Goal: Task Accomplishment & Management: Manage account settings

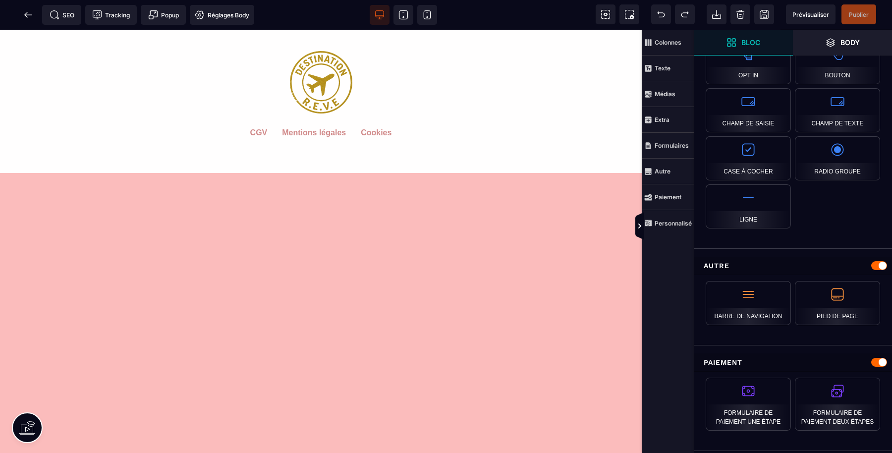
scroll to position [870, 0]
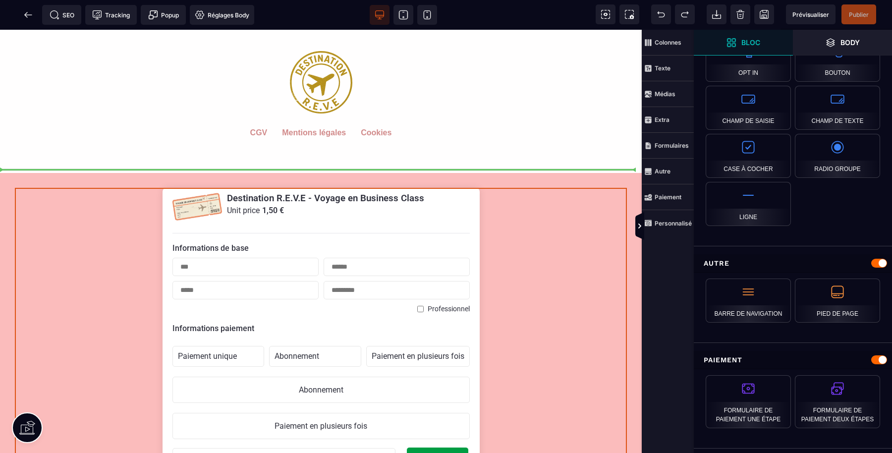
select select "**********"
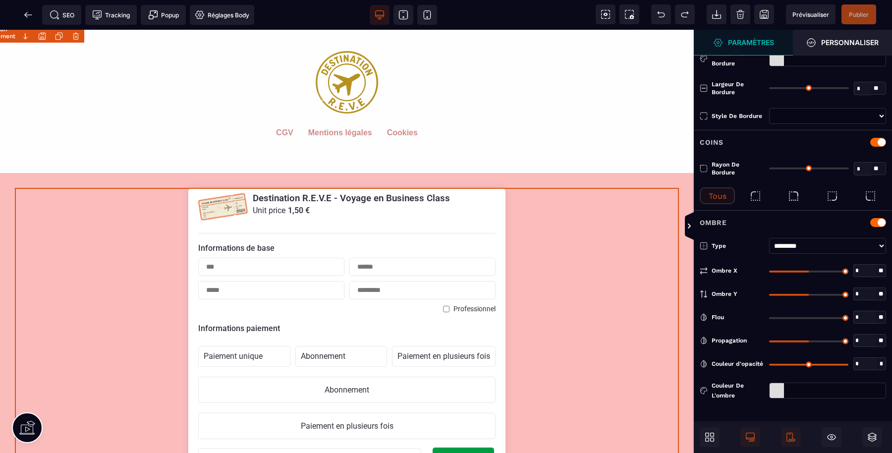
type input "*"
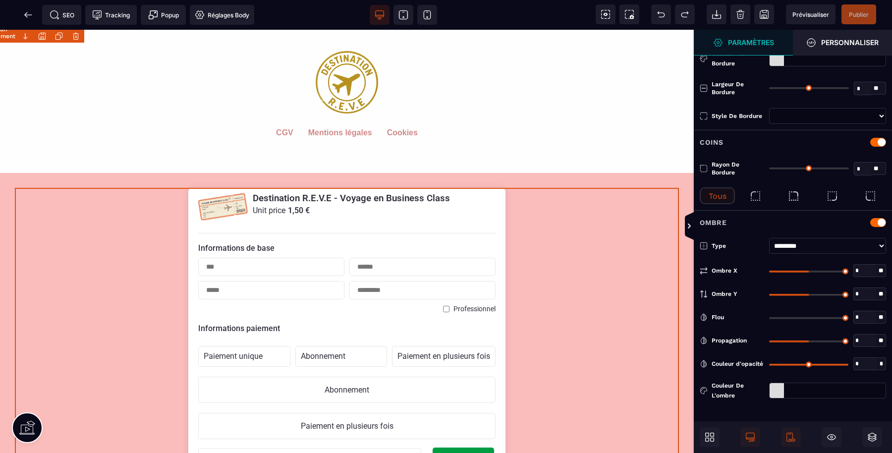
select select "**********"
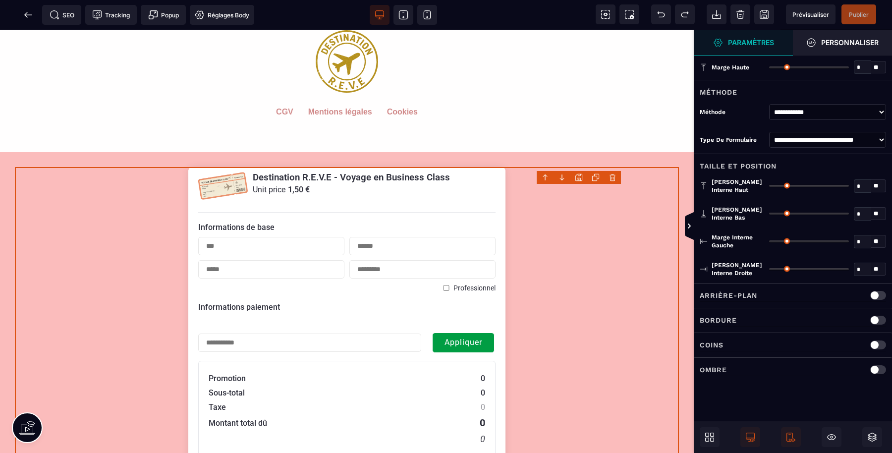
scroll to position [847, 0]
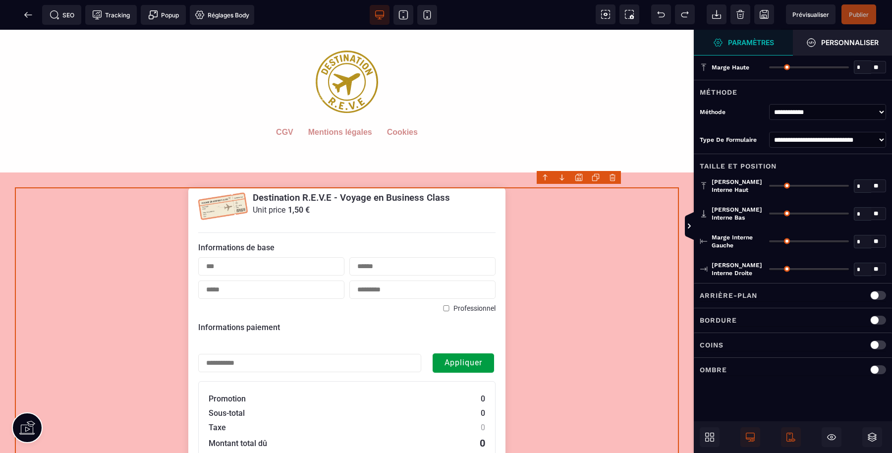
select select "**********"
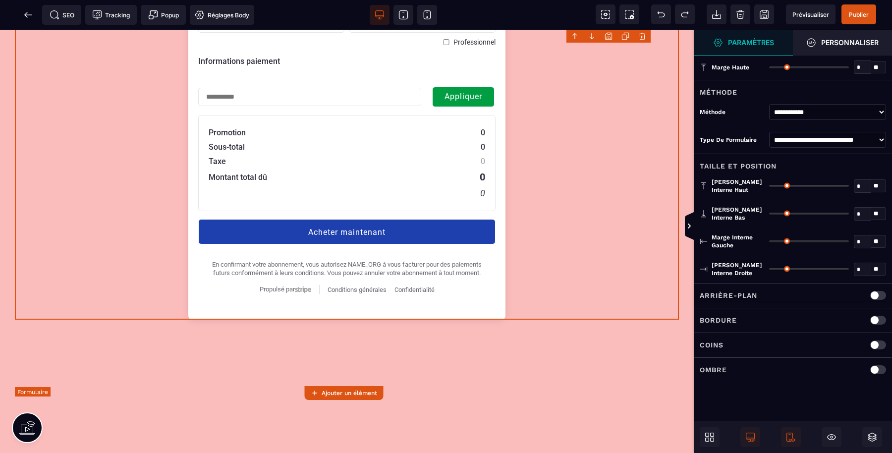
scroll to position [1136, 0]
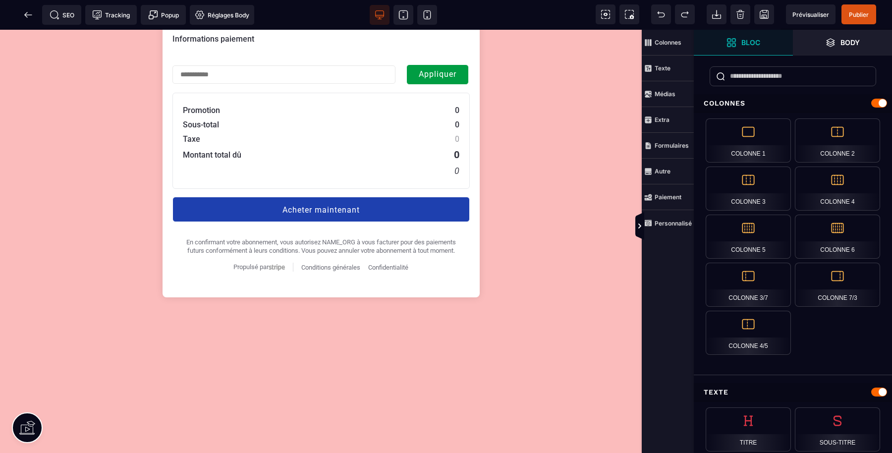
click at [858, 14] on span "Publier" at bounding box center [859, 14] width 20 height 7
click at [26, 10] on icon at bounding box center [28, 15] width 10 height 10
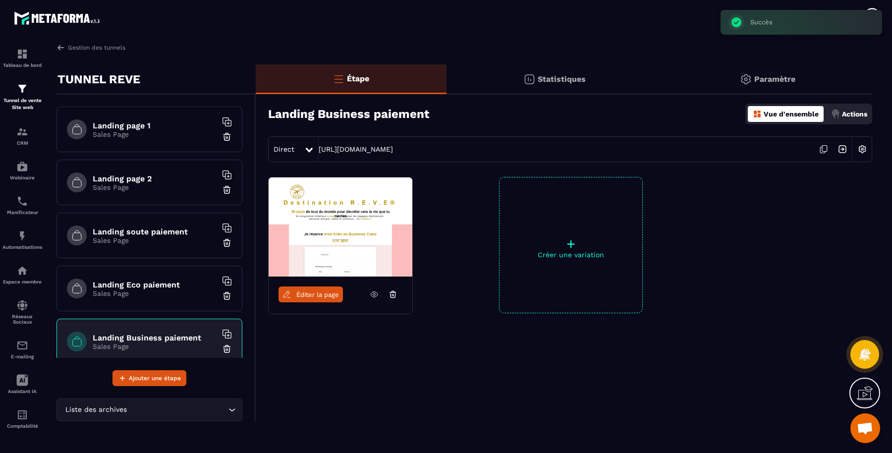
click at [825, 151] on icon at bounding box center [824, 149] width 19 height 19
click at [27, 93] on img at bounding box center [22, 89] width 12 height 12
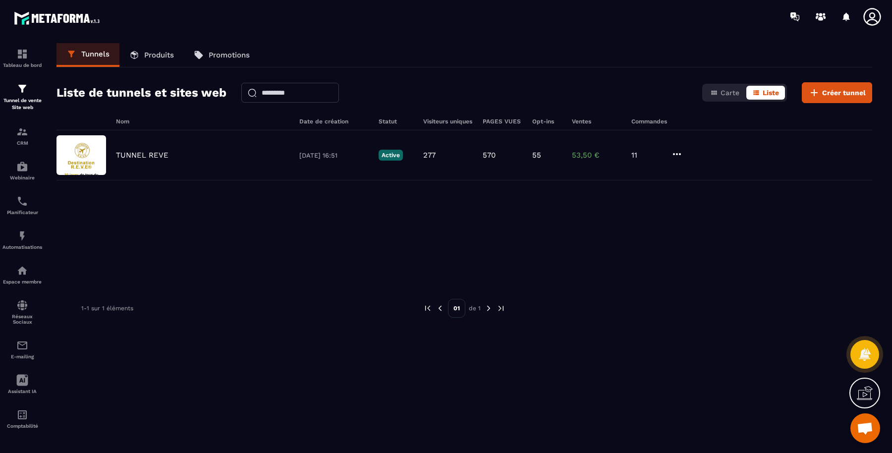
click at [145, 149] on div "TUNNEL REVE [DATE] 16:51 Active 277 570 55 53,50 € 11" at bounding box center [465, 155] width 816 height 50
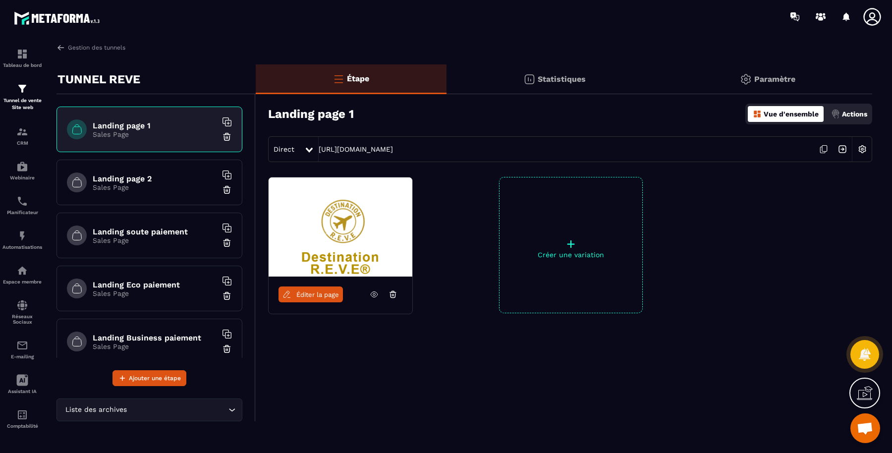
click at [31, 133] on div "CRM" at bounding box center [22, 136] width 40 height 20
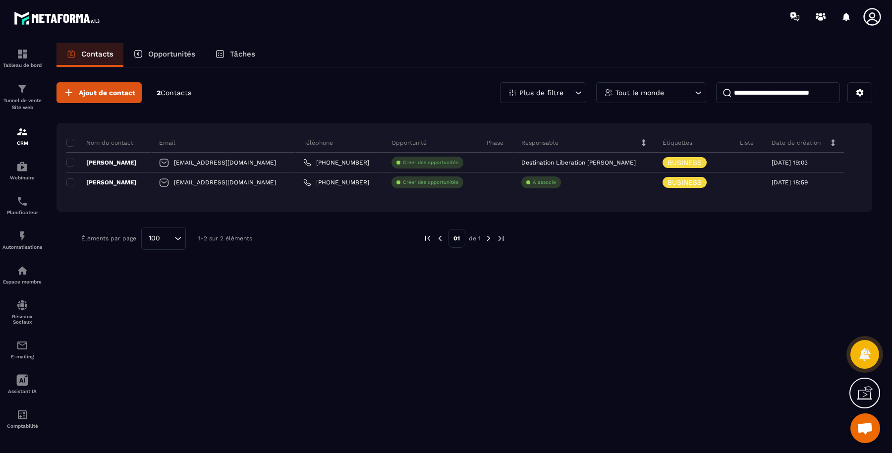
click at [25, 96] on div "Tunnel de vente Site web" at bounding box center [22, 97] width 40 height 28
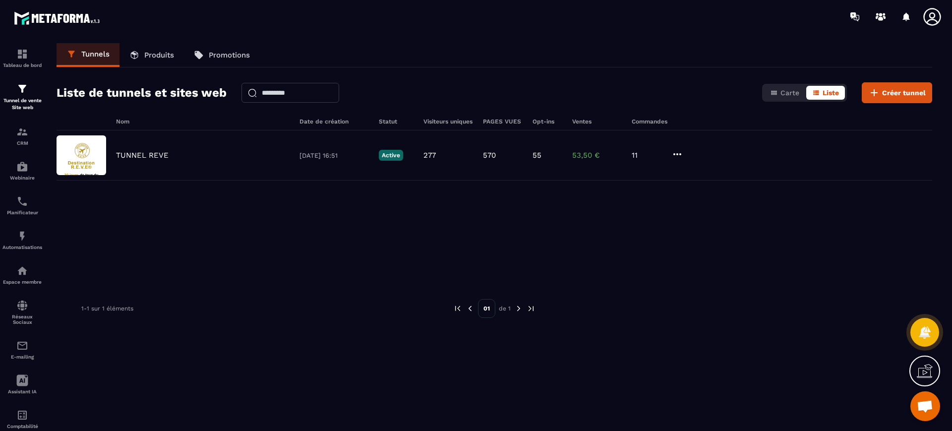
click at [141, 200] on div "TUNNEL REVE [DATE] 16:51 Active 277 570 55 53,50 € 11" at bounding box center [495, 204] width 876 height 149
click at [0, 0] on img at bounding box center [0, 0] width 0 height 0
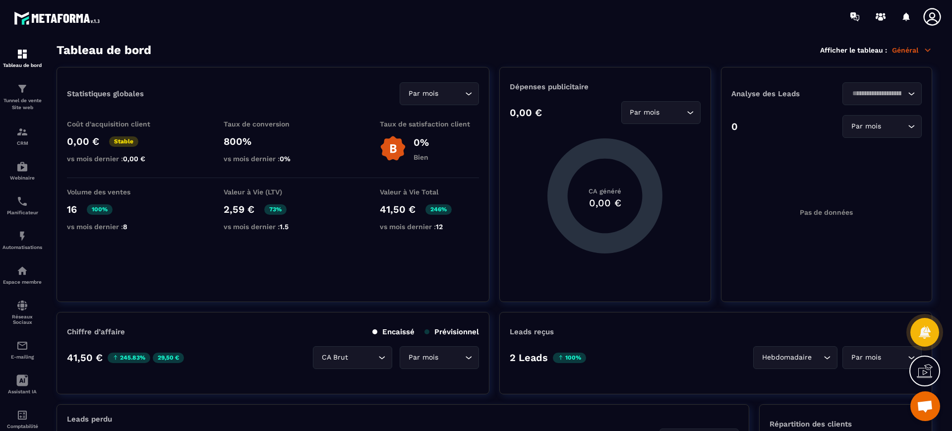
click at [892, 16] on icon at bounding box center [932, 17] width 20 height 20
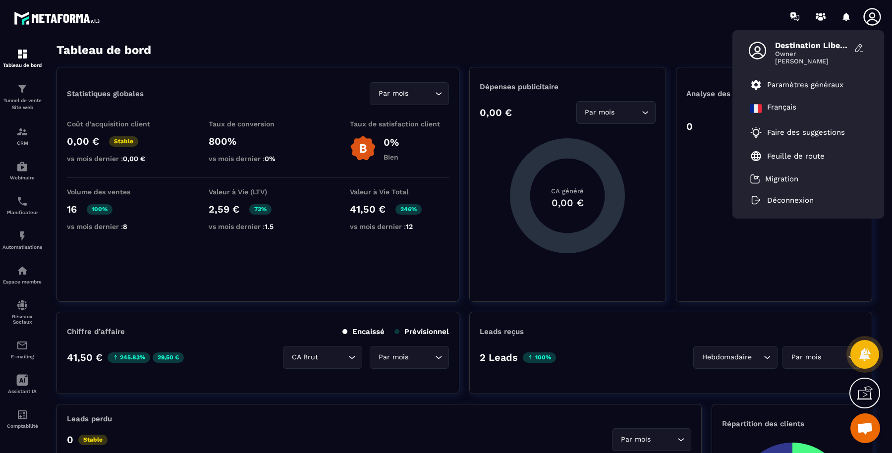
click at [16, 103] on p "Tunnel de vente Site web" at bounding box center [22, 104] width 40 height 14
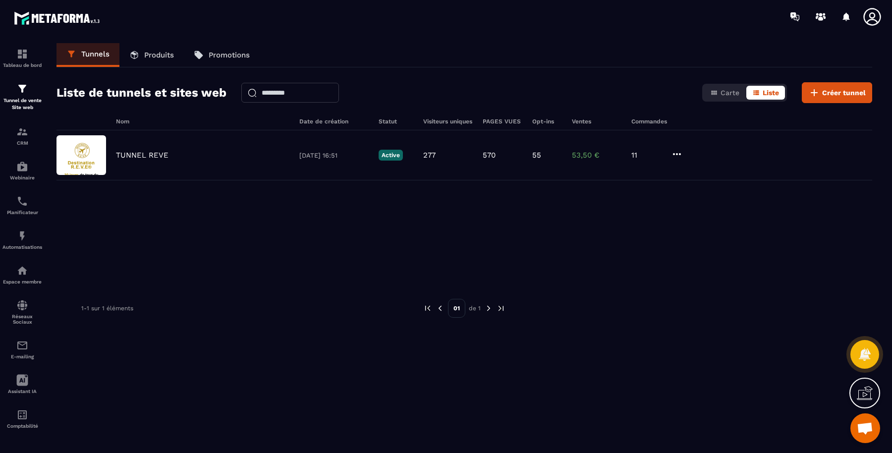
click at [145, 153] on p "TUNNEL REVE" at bounding box center [142, 155] width 53 height 9
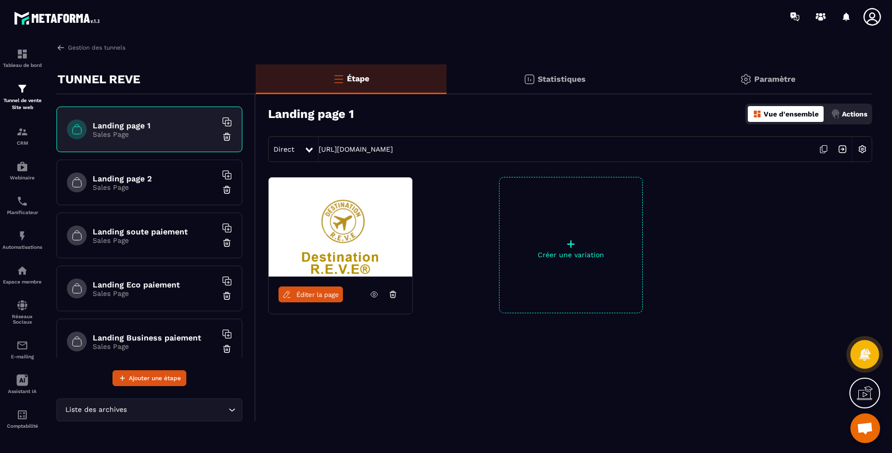
drag, startPoint x: 452, startPoint y: 150, endPoint x: 317, endPoint y: 149, distance: 135.4
click at [317, 149] on div "Direct [URL][DOMAIN_NAME]" at bounding box center [570, 149] width 604 height 26
copy div "[URL][DOMAIN_NAME]"
click at [29, 64] on p "Tableau de bord" at bounding box center [22, 64] width 40 height 5
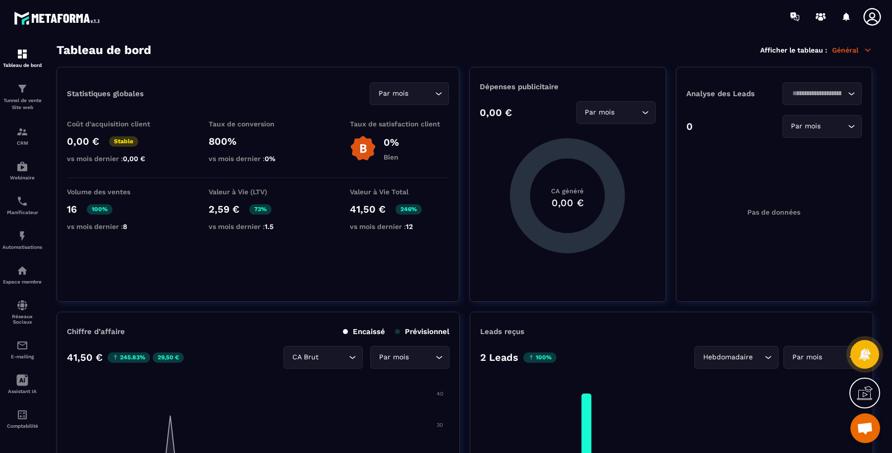
click at [823, 18] on icon at bounding box center [821, 19] width 5 height 4
click at [874, 17] on icon at bounding box center [872, 16] width 17 height 17
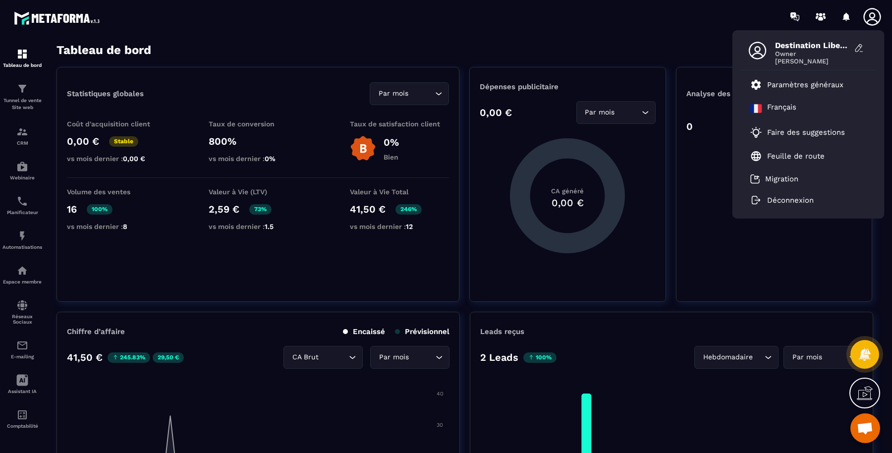
click at [791, 82] on p "Paramètres généraux" at bounding box center [806, 84] width 76 height 9
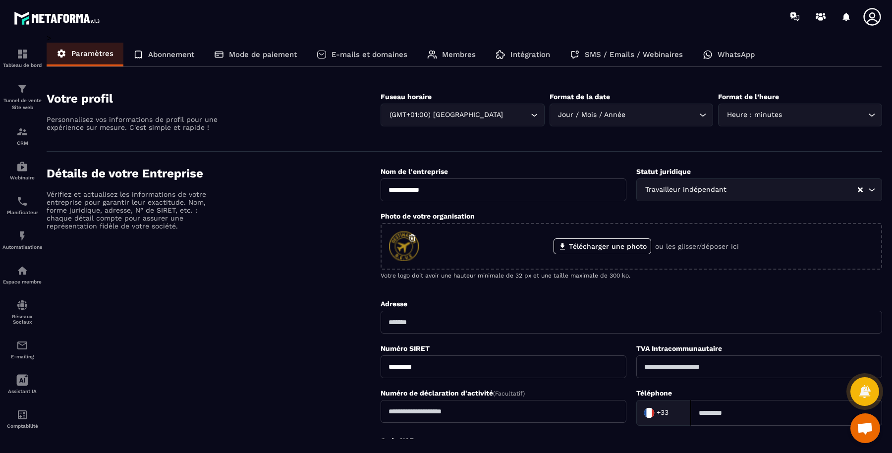
click at [258, 57] on p "Mode de paiement" at bounding box center [263, 54] width 68 height 9
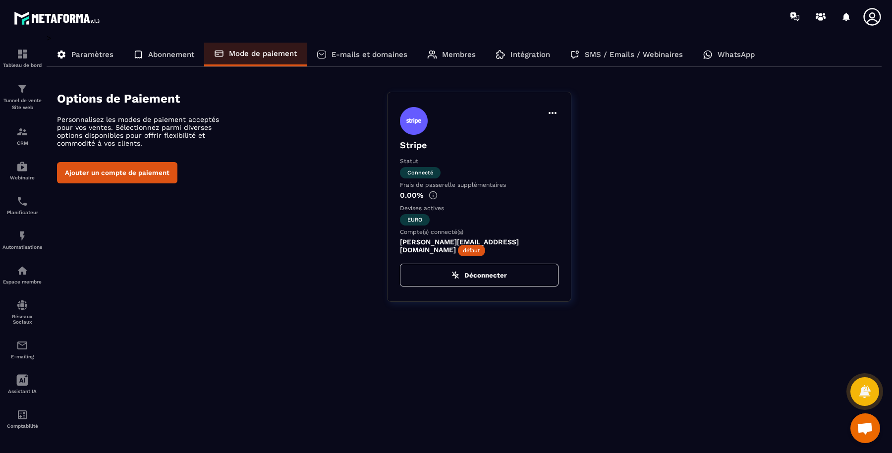
click at [25, 141] on p "CRM" at bounding box center [22, 142] width 40 height 5
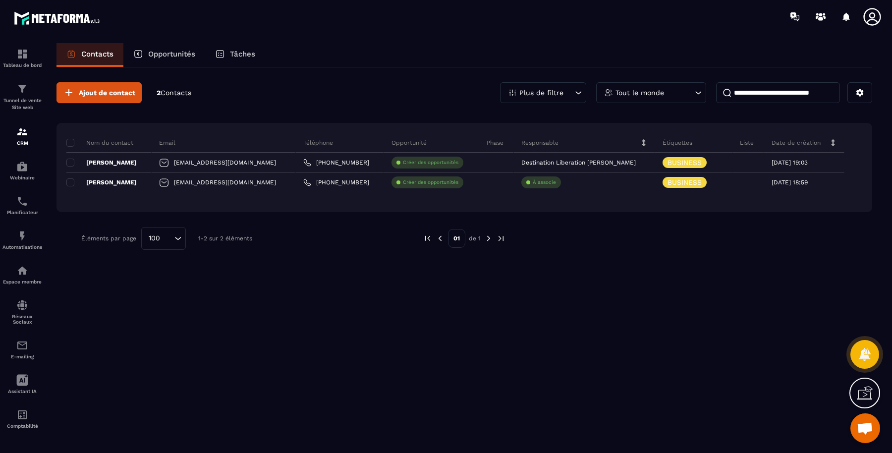
click at [30, 103] on p "Tunnel de vente Site web" at bounding box center [22, 104] width 40 height 14
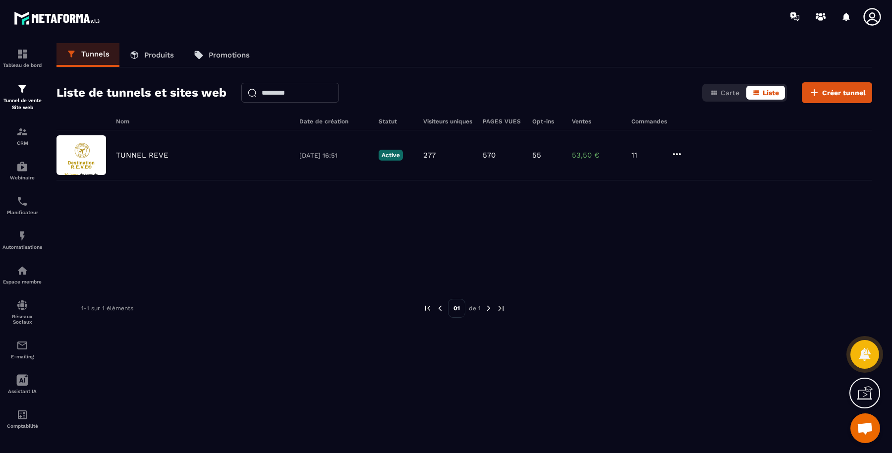
click at [159, 153] on p "TUNNEL REVE" at bounding box center [142, 155] width 53 height 9
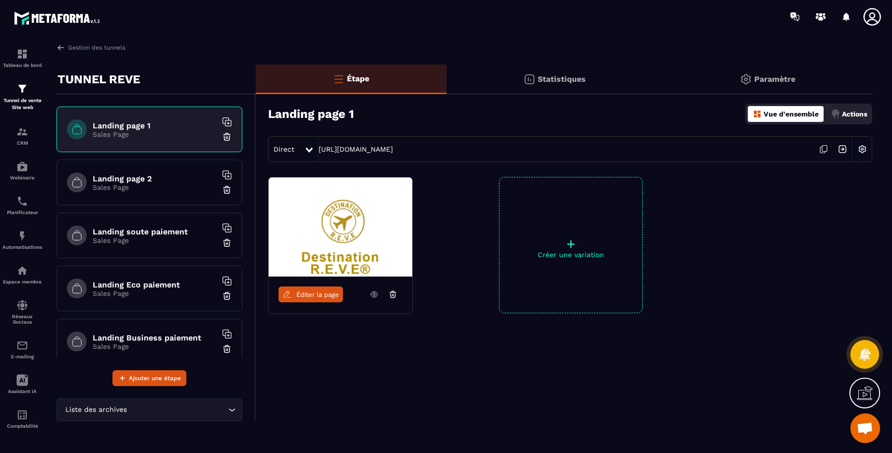
drag, startPoint x: 464, startPoint y: 145, endPoint x: 315, endPoint y: 148, distance: 148.8
click at [315, 148] on div "Direct [URL][DOMAIN_NAME]" at bounding box center [570, 149] width 604 height 26
copy div "[URL][DOMAIN_NAME]"
click at [864, 22] on icon at bounding box center [873, 17] width 20 height 20
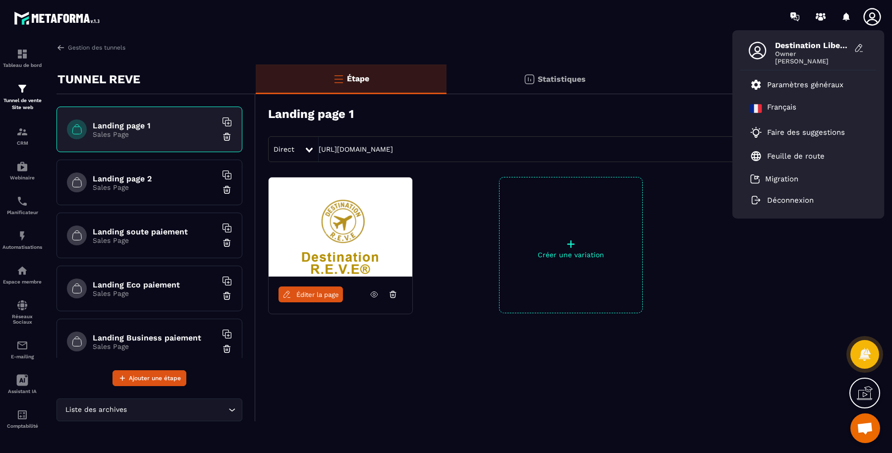
click at [809, 80] on p "Paramètres généraux" at bounding box center [806, 84] width 76 height 9
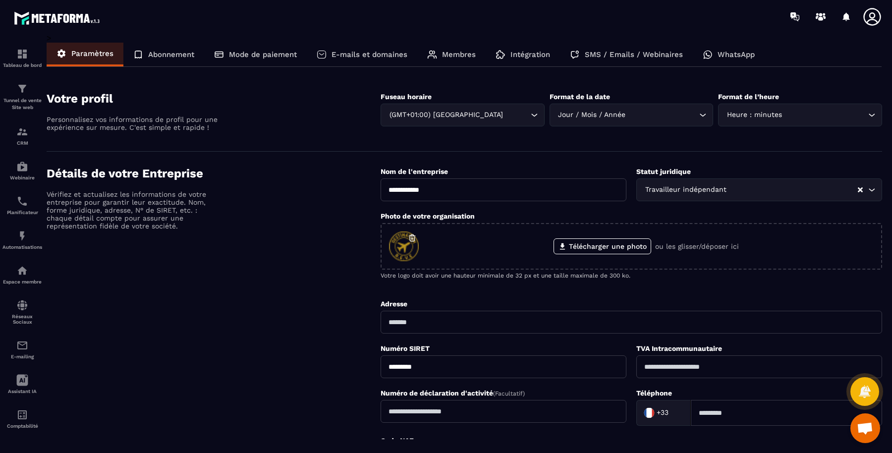
click at [261, 52] on p "Mode de paiement" at bounding box center [263, 54] width 68 height 9
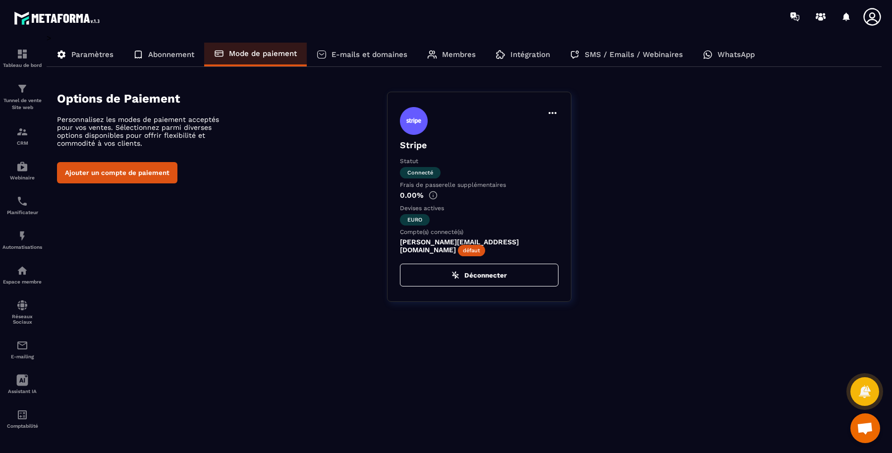
click at [133, 169] on button "Ajouter un compte de paiement" at bounding box center [117, 172] width 120 height 21
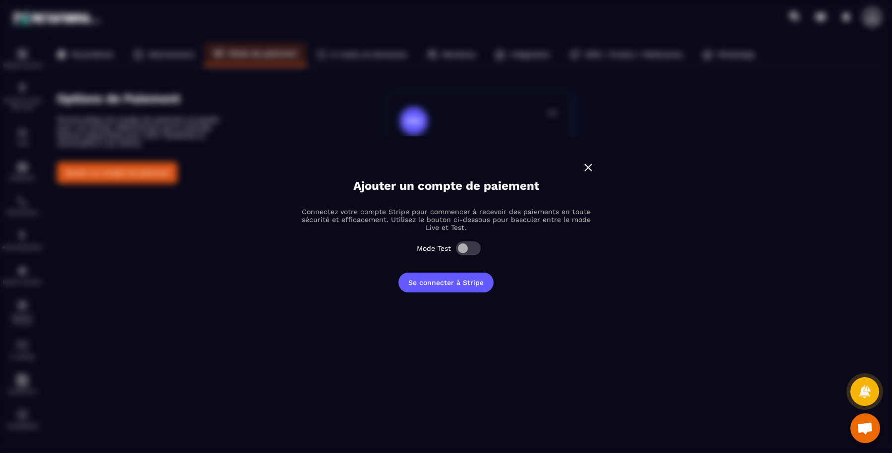
click at [438, 285] on button "Se connecter à Stripe" at bounding box center [446, 283] width 95 height 20
